Goal: Check status: Check status

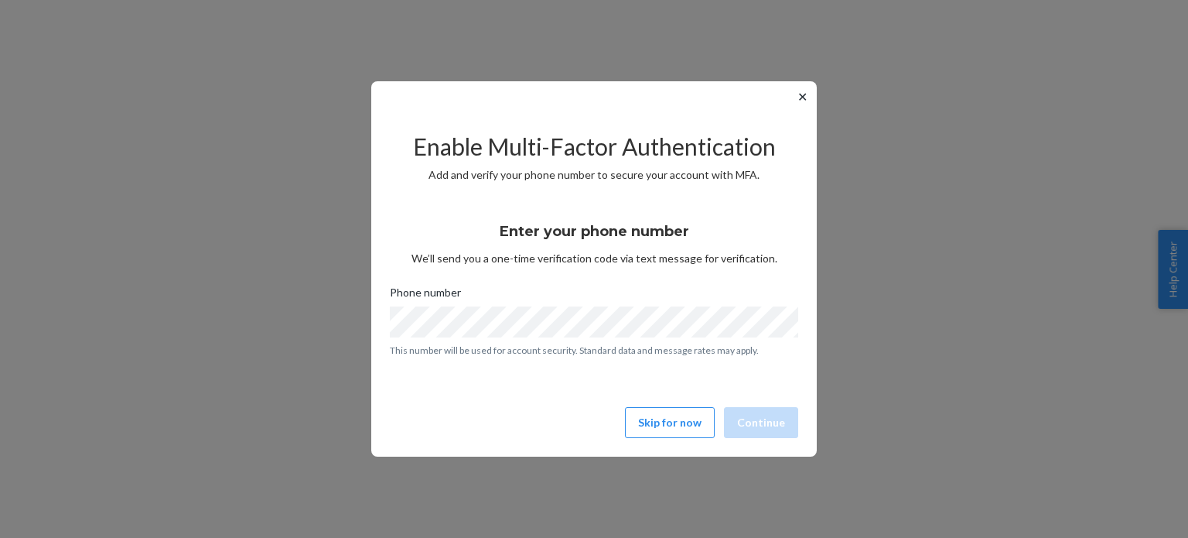
click at [664, 357] on div "Enter your phone number We’ll send you a one-time verification code via text me…" at bounding box center [594, 283] width 408 height 166
click at [647, 417] on button "Skip for now" at bounding box center [670, 422] width 90 height 31
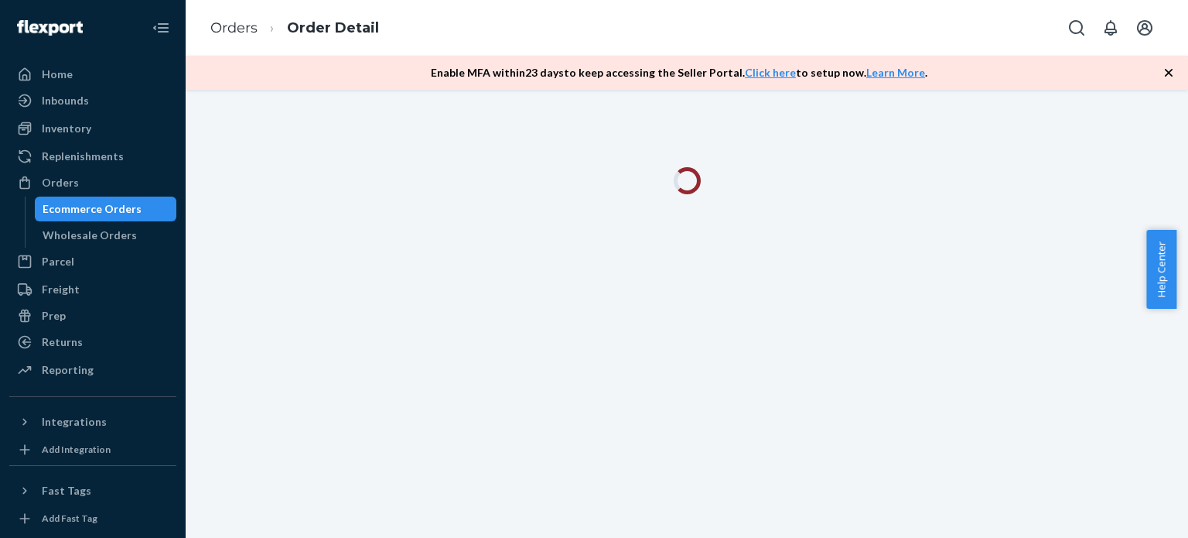
click at [1166, 67] on icon "button" at bounding box center [1168, 72] width 15 height 15
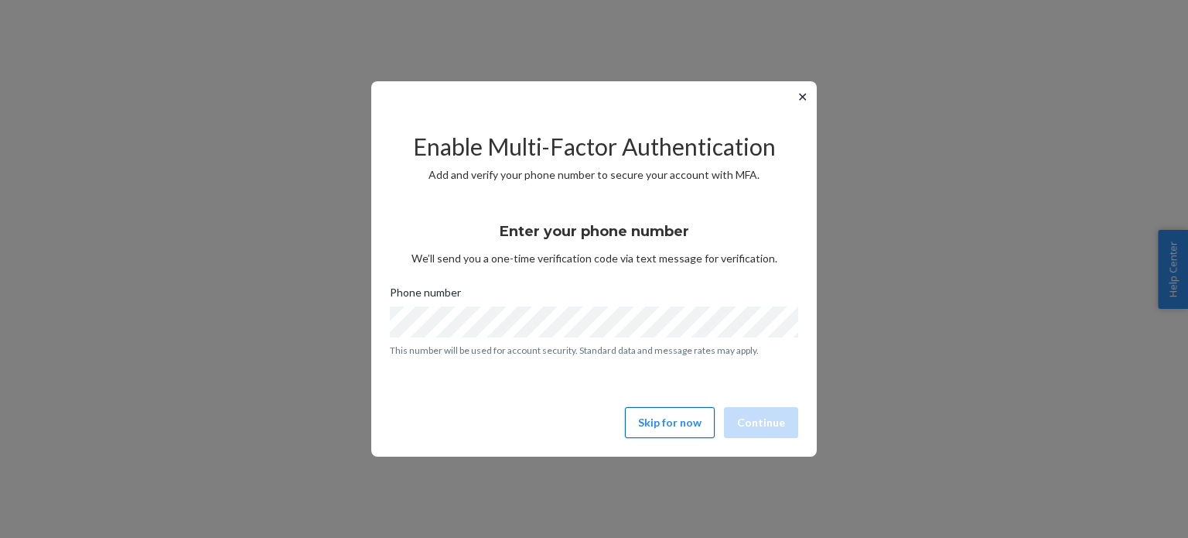
click at [656, 422] on button "Skip for now" at bounding box center [670, 422] width 90 height 31
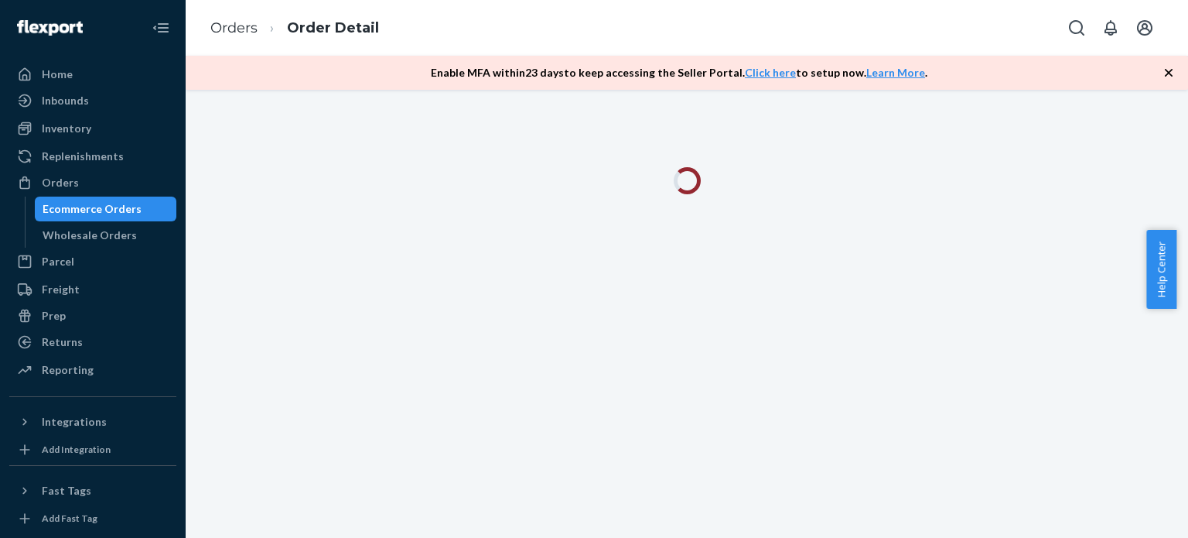
click at [1170, 75] on icon "button" at bounding box center [1168, 72] width 15 height 15
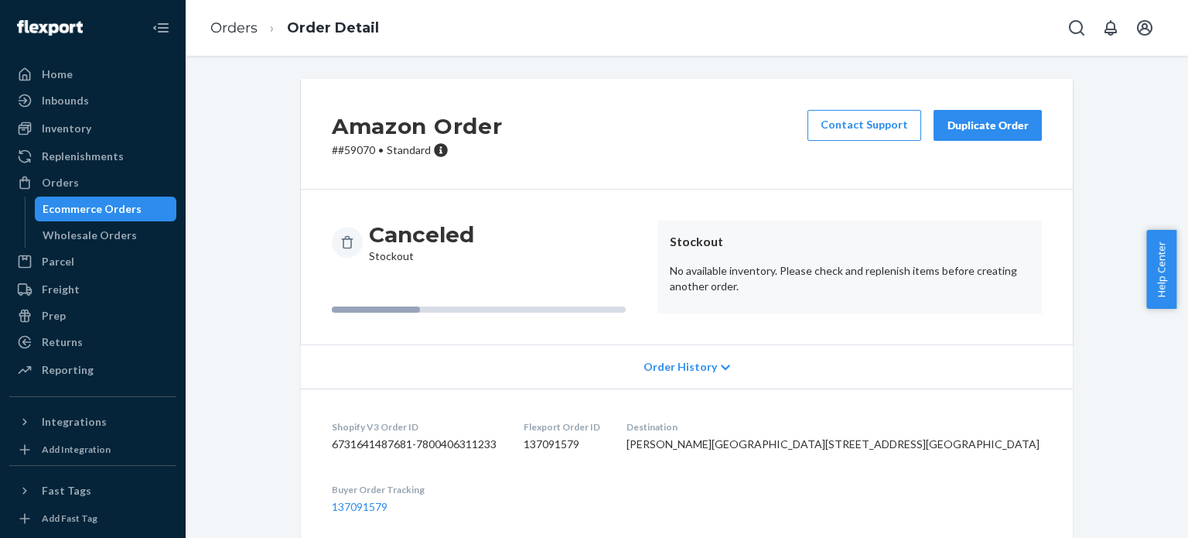
click at [332, 142] on p "# #59070 • Standard" at bounding box center [417, 149] width 170 height 15
click at [332, 150] on p "# #59070 • Standard" at bounding box center [417, 149] width 170 height 15
click at [336, 148] on p "# #59070 • Standard" at bounding box center [417, 149] width 170 height 15
click at [332, 151] on p "# #59070 • Standard" at bounding box center [417, 149] width 170 height 15
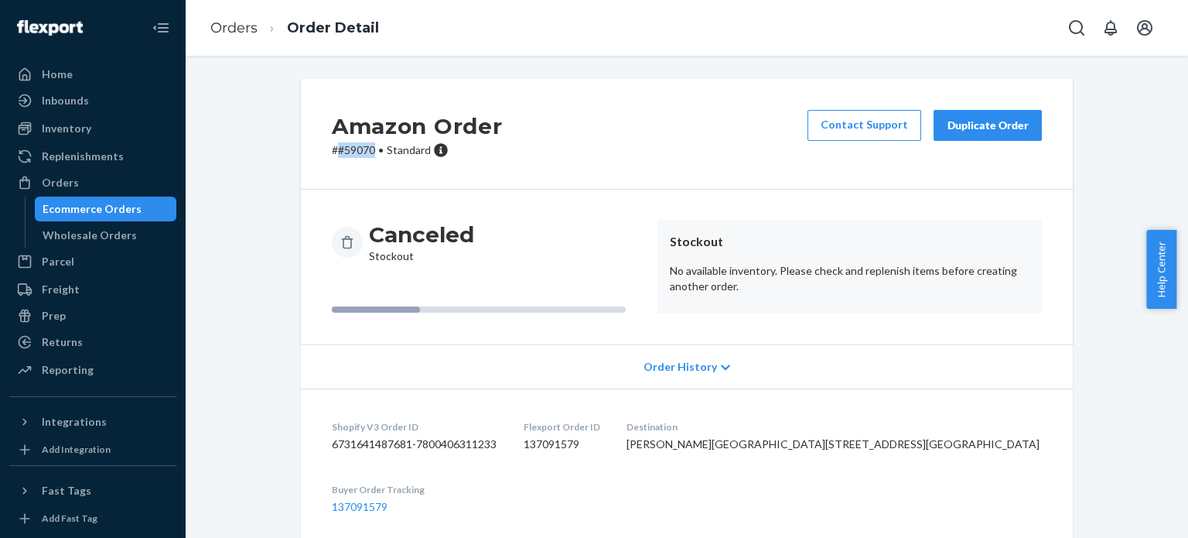
click at [353, 151] on p "# #59070 • Standard" at bounding box center [417, 149] width 170 height 15
copy p "#59070"
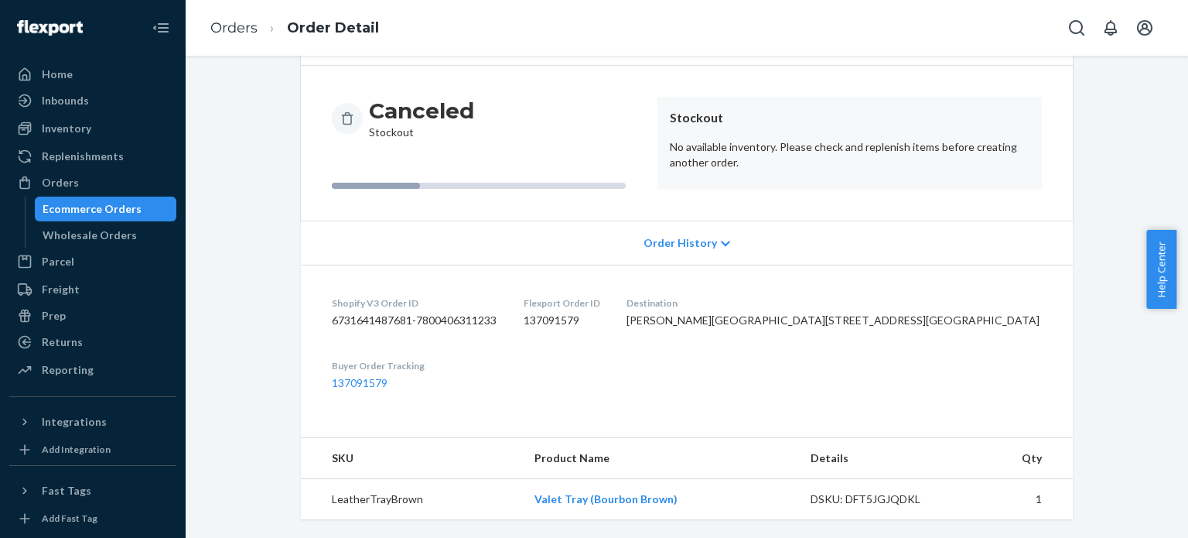
scroll to position [169, 0]
